Goal: Find specific page/section: Find specific page/section

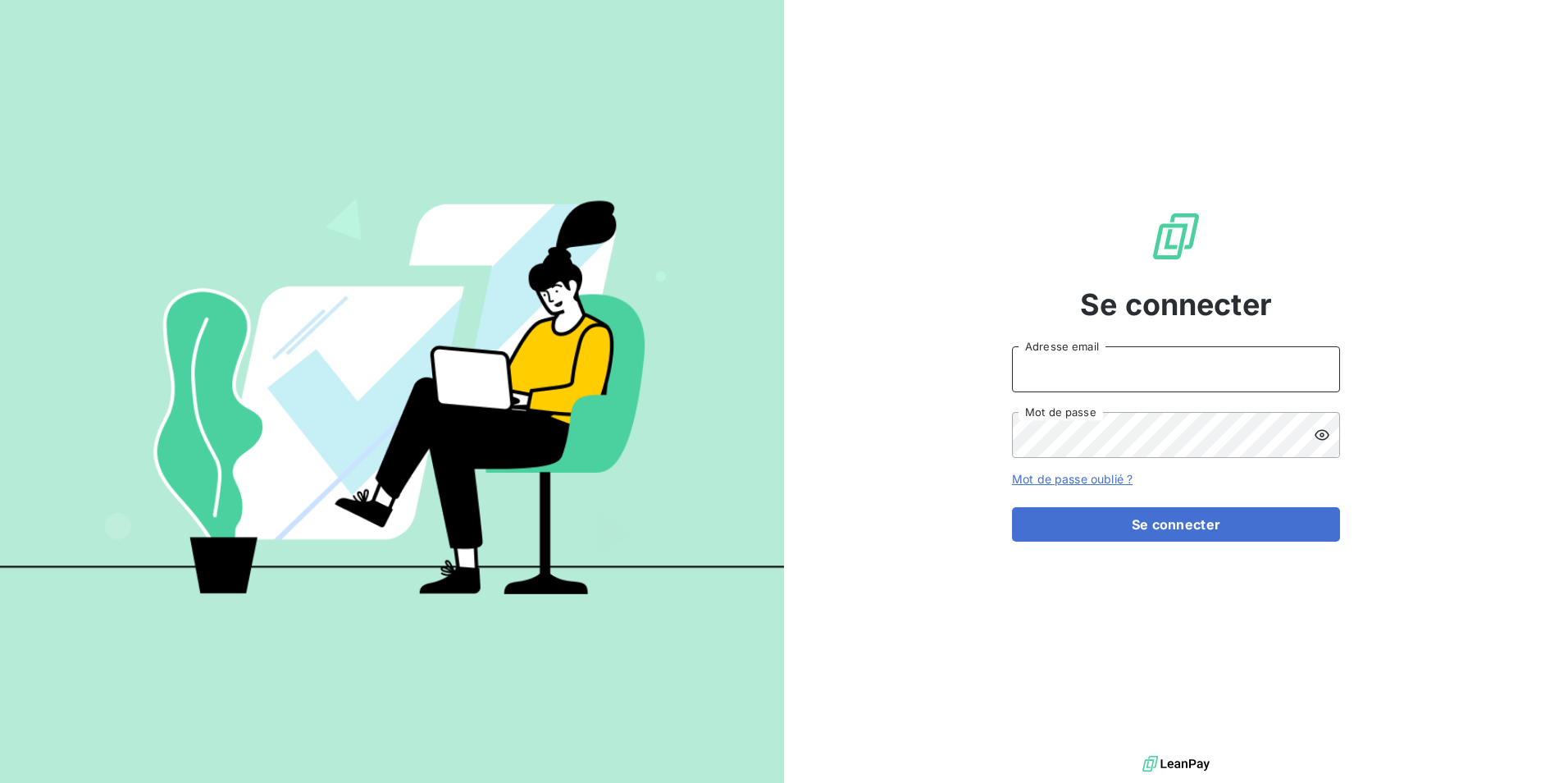
click at [1249, 364] on input "Adresse email" at bounding box center [1175, 369] width 328 height 46
type input "[PERSON_NAME][EMAIL_ADDRESS][DOMAIN_NAME]"
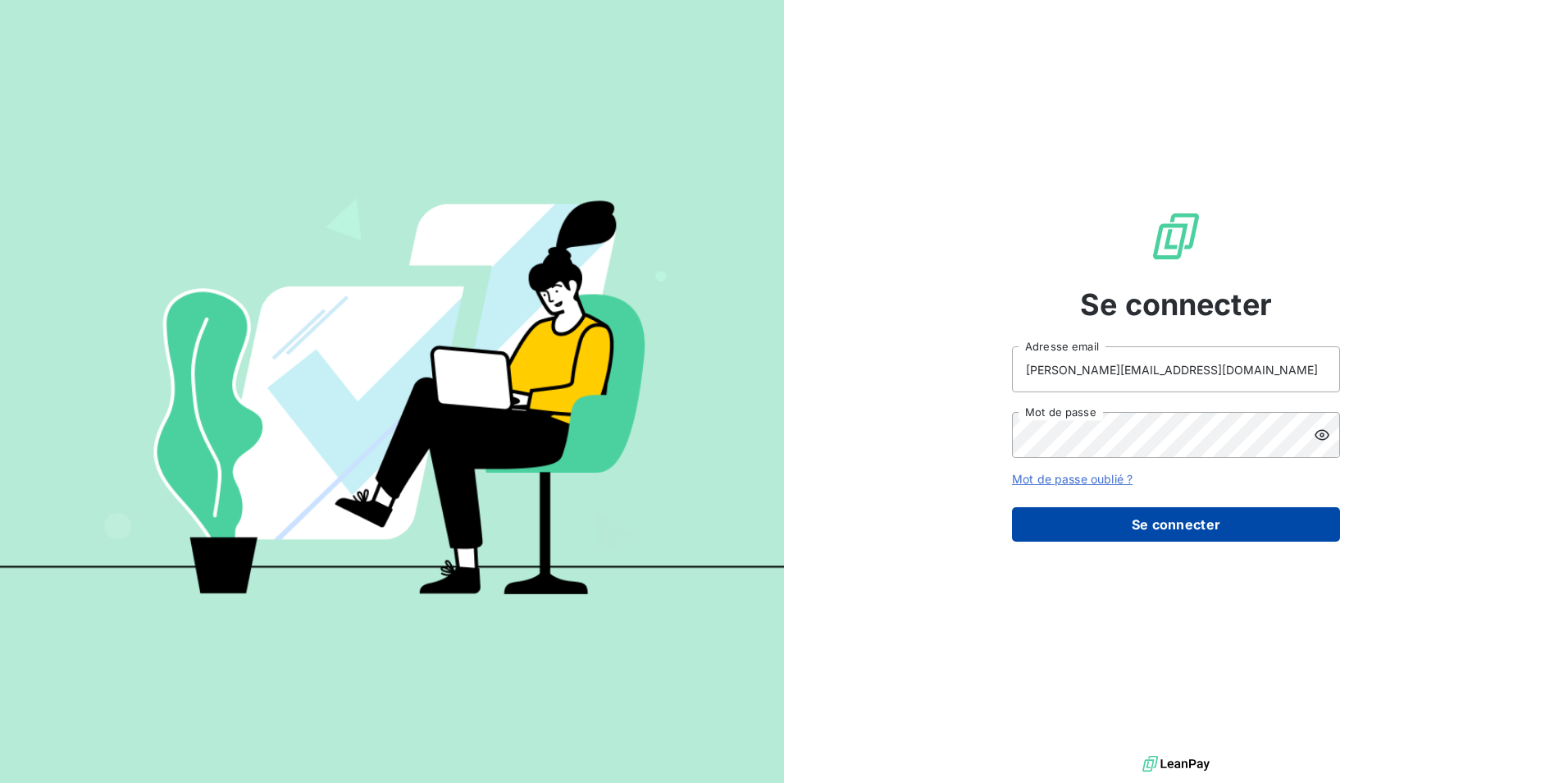
click at [1217, 518] on button "Se connecter" at bounding box center [1175, 524] width 328 height 35
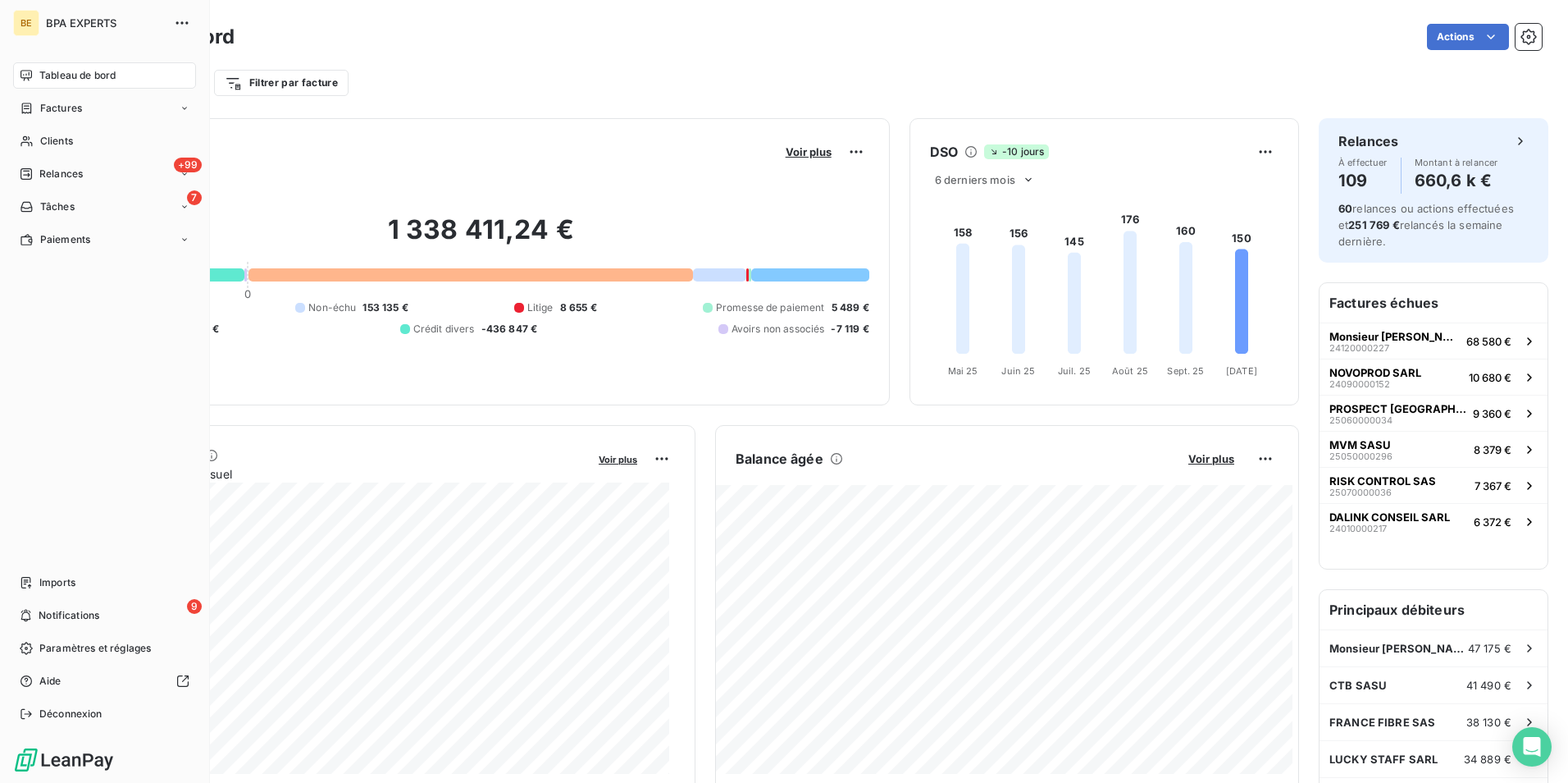
click at [41, 71] on span "Tableau de bord" at bounding box center [78, 75] width 76 height 15
click at [36, 109] on div "Factures" at bounding box center [51, 108] width 62 height 15
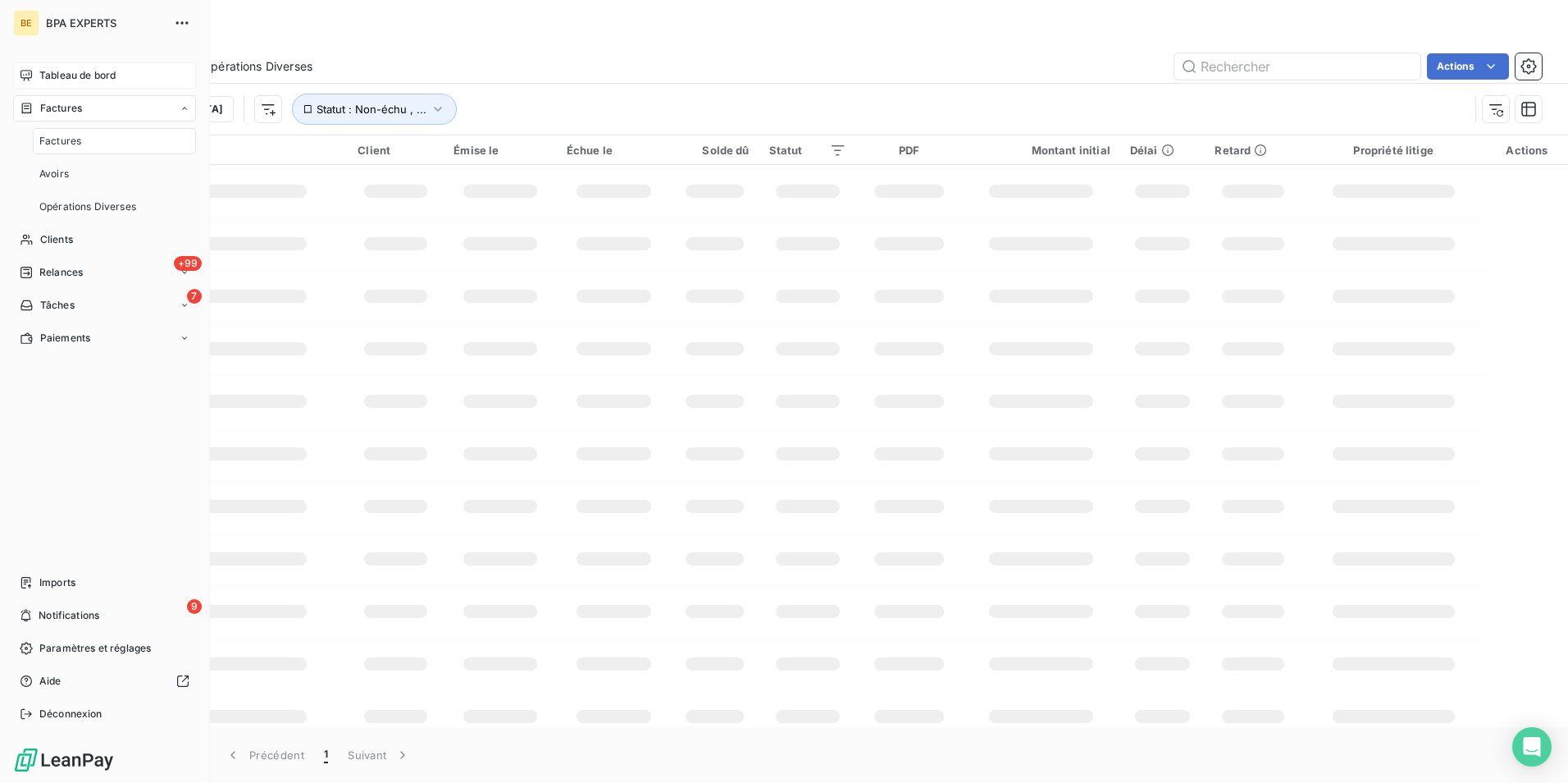
click at [43, 135] on span "Factures" at bounding box center [61, 141] width 42 height 15
